Goal: Find contact information: Find contact information

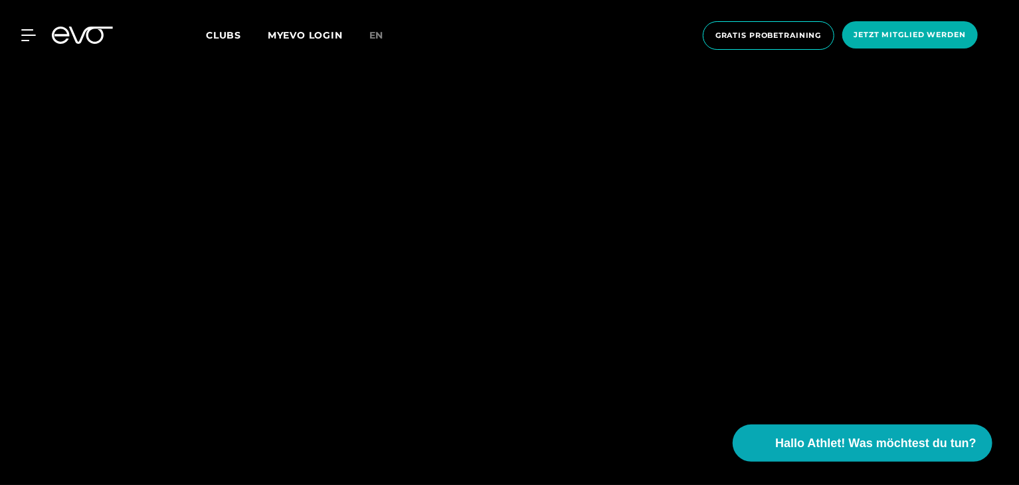
click at [478, 245] on div at bounding box center [509, 242] width 1019 height 485
click at [826, 440] on span "Hallo Athlet! Was möchtest du tun?" at bounding box center [875, 443] width 201 height 18
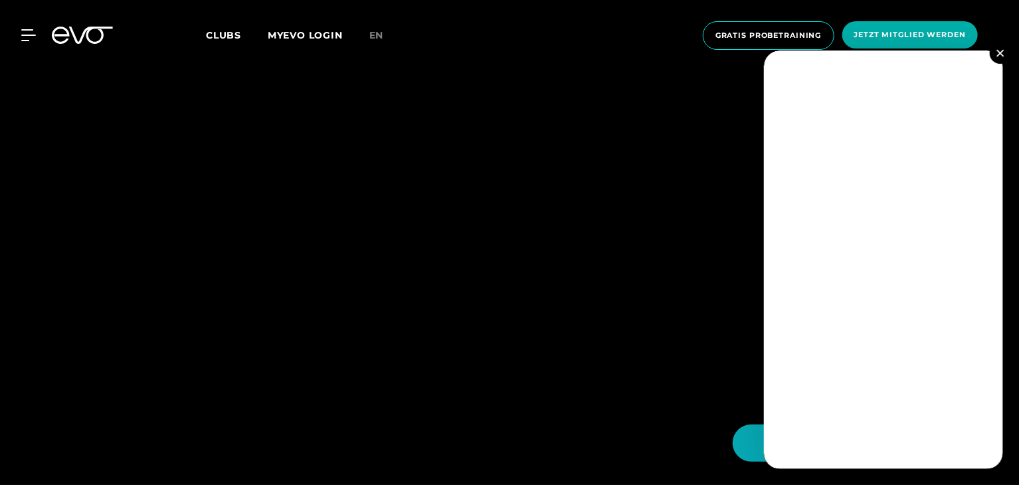
click at [1002, 54] on img at bounding box center [999, 52] width 7 height 7
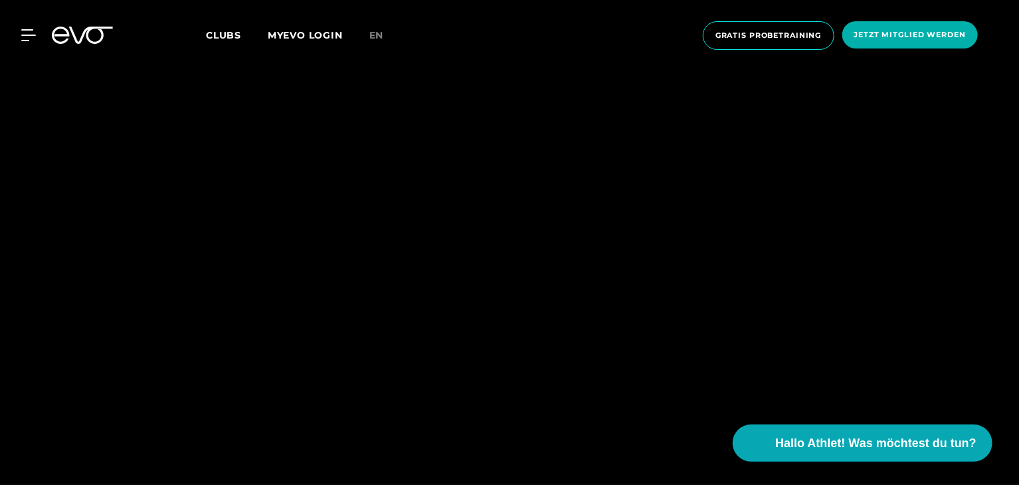
click at [227, 28] on div "Clubs MYEVO LOGIN" at bounding box center [287, 35] width 163 height 15
click at [226, 29] on span "Clubs" at bounding box center [223, 35] width 35 height 12
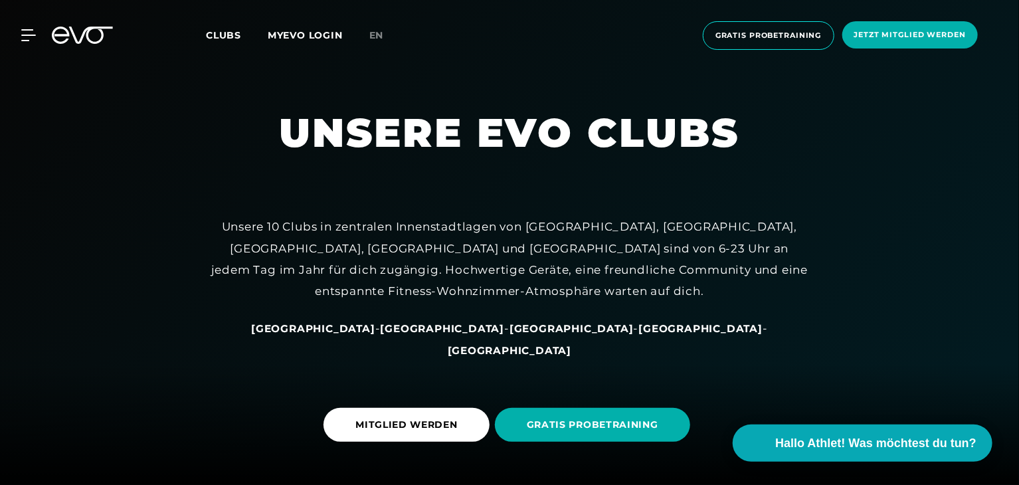
scroll to position [124, 0]
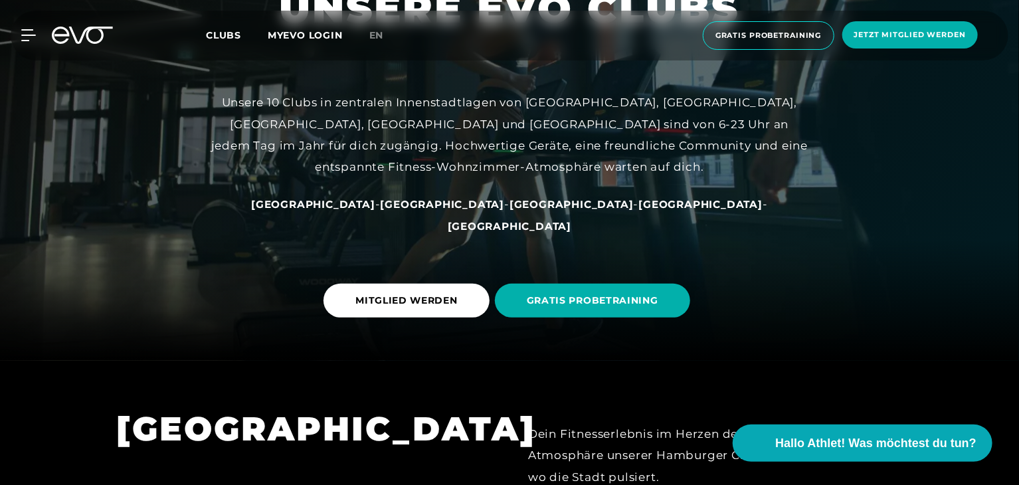
click at [510, 211] on span "[GEOGRAPHIC_DATA]" at bounding box center [572, 204] width 124 height 13
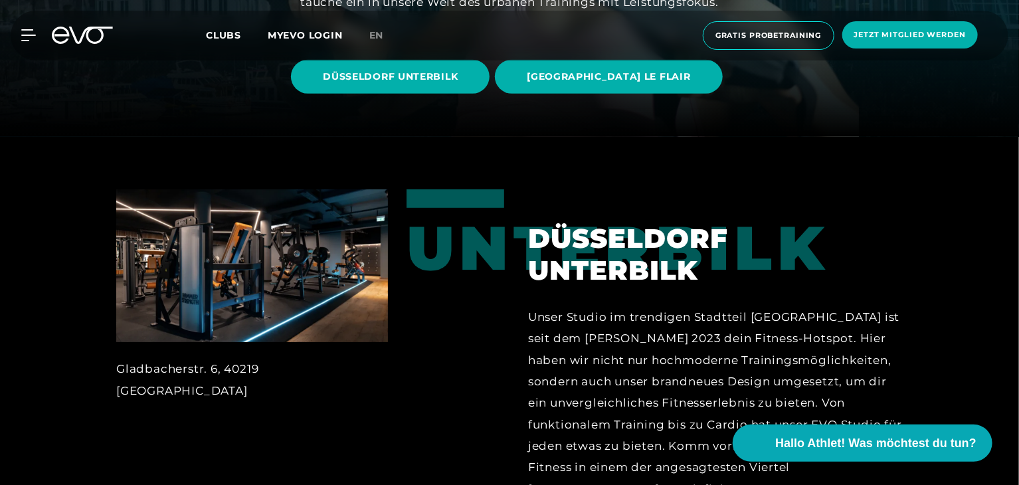
scroll to position [353, 0]
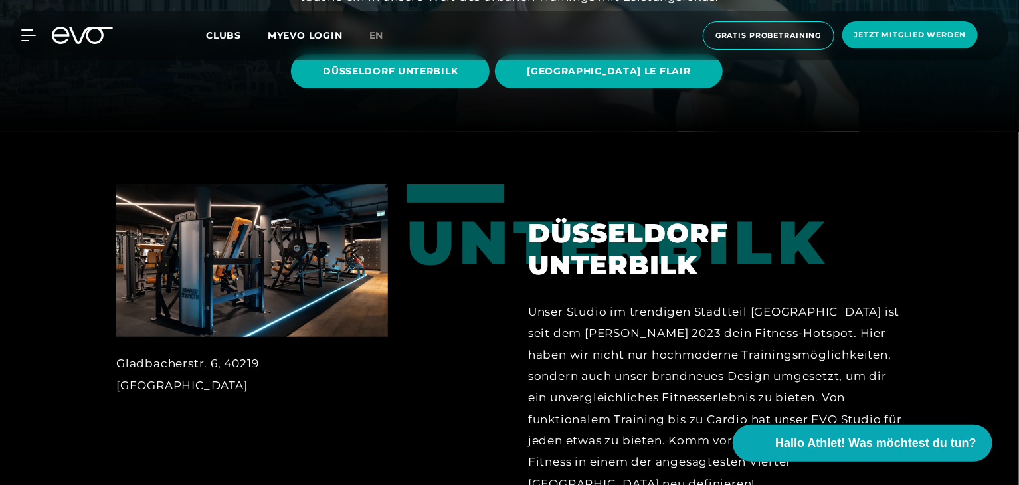
click at [611, 80] on span "[GEOGRAPHIC_DATA] LE FLAIR" at bounding box center [608, 71] width 227 height 34
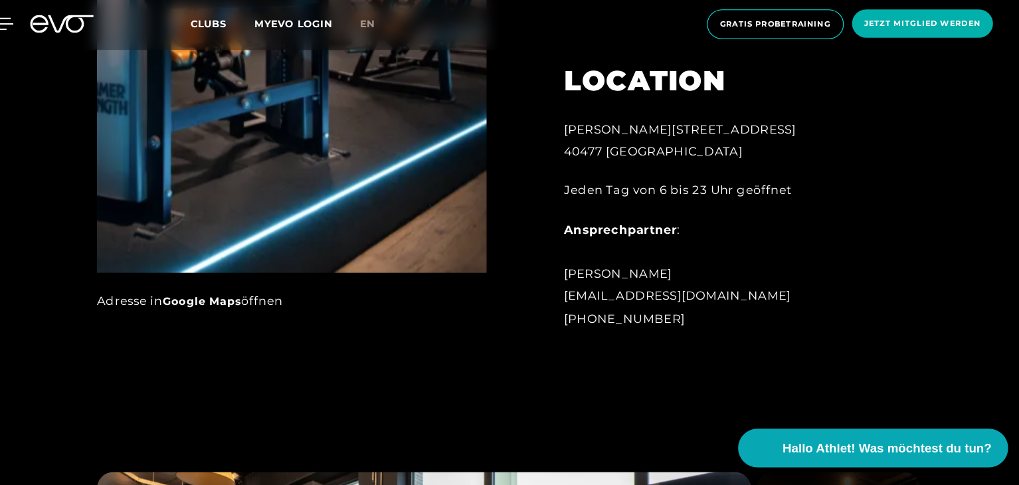
scroll to position [792, 0]
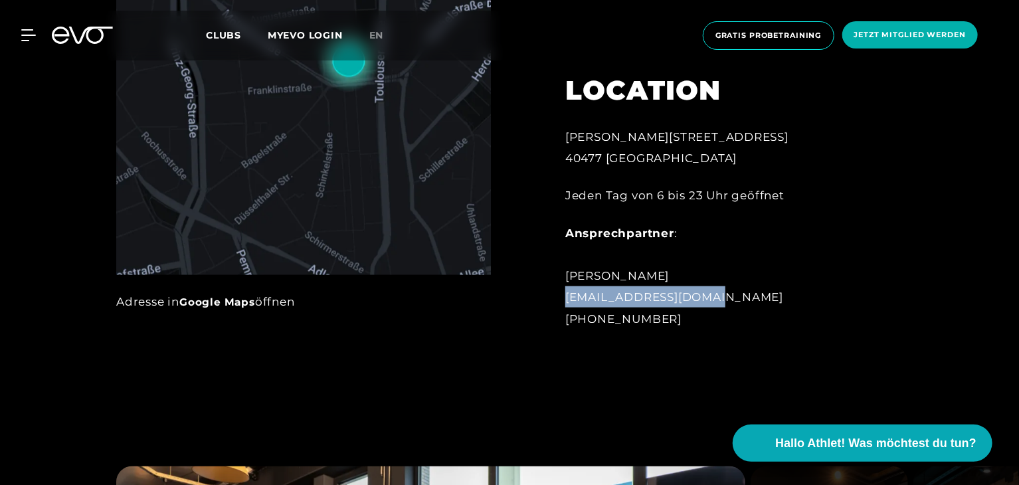
drag, startPoint x: 561, startPoint y: 300, endPoint x: 694, endPoint y: 294, distance: 133.7
click at [694, 294] on div "LOCATION Marc-Chagall-Straße 2 40477 Düsseldorf Jeden Tag von 6 bis 23 Uhr geöf…" at bounding box center [712, 193] width 330 height 304
copy div "leflair@evofitness.de"
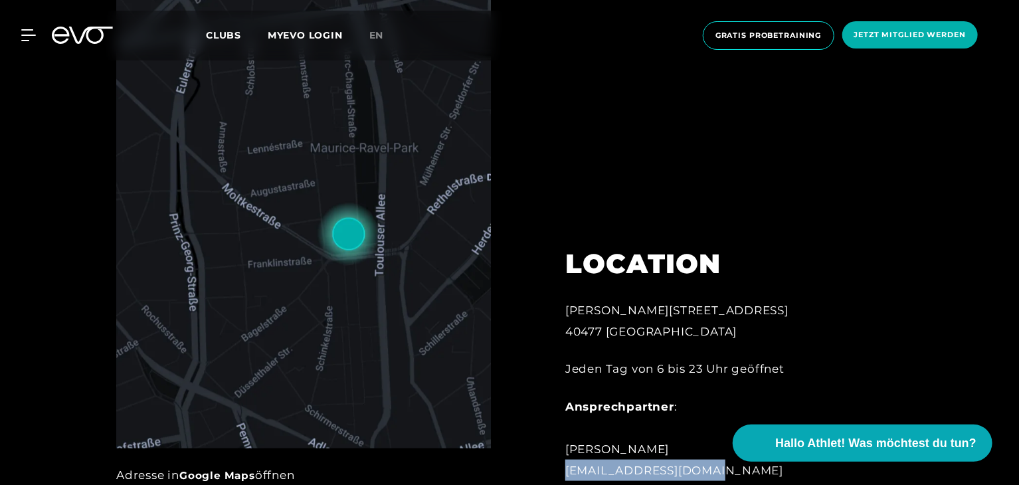
scroll to position [618, 0]
